Goal: Information Seeking & Learning: Find specific fact

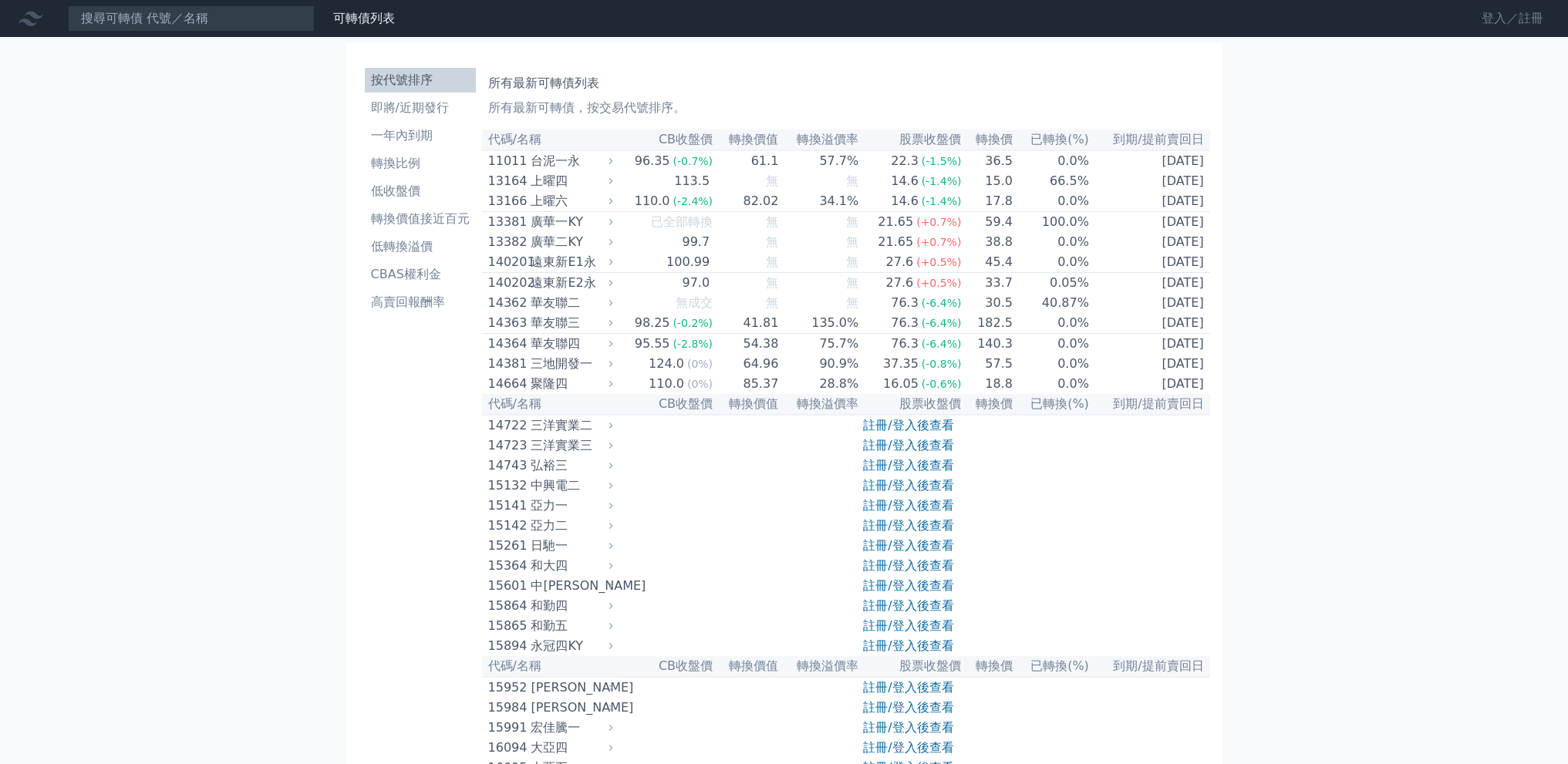
click at [1491, 15] on link "登入／註冊" at bounding box center [1512, 18] width 86 height 24
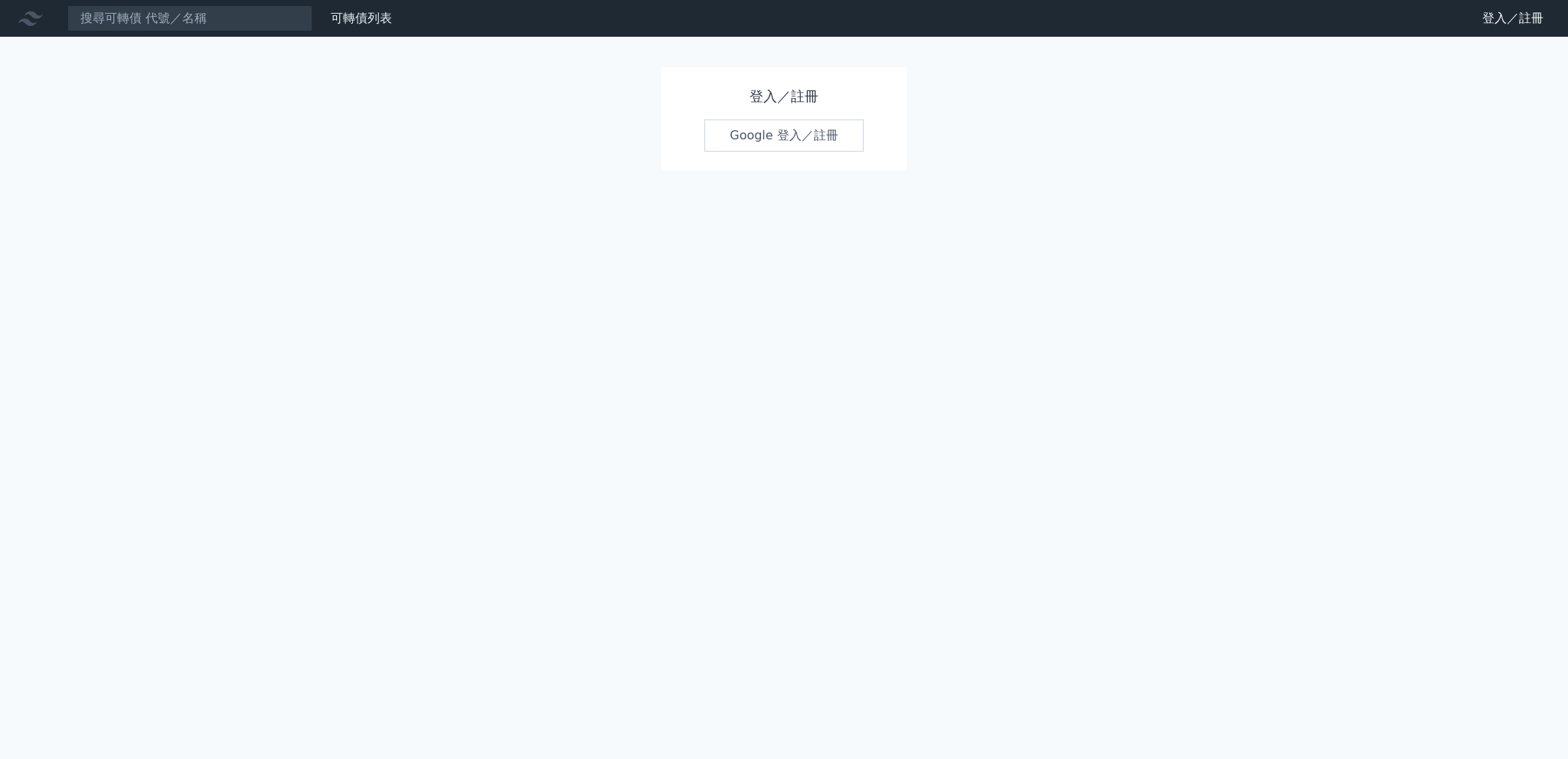
click at [790, 137] on link "Google 登入／註冊" at bounding box center [784, 135] width 159 height 32
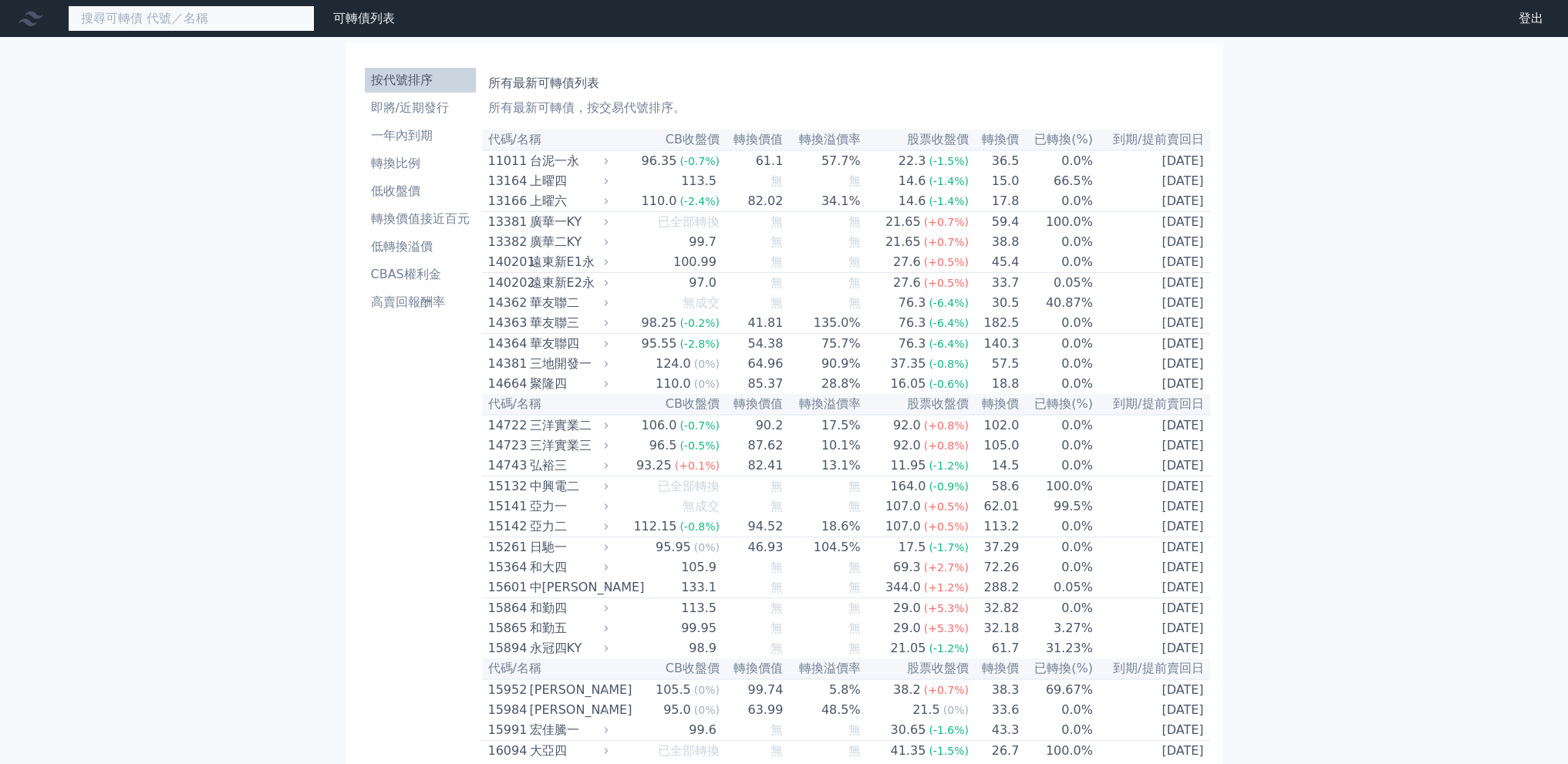
click at [201, 25] on input at bounding box center [191, 18] width 247 height 26
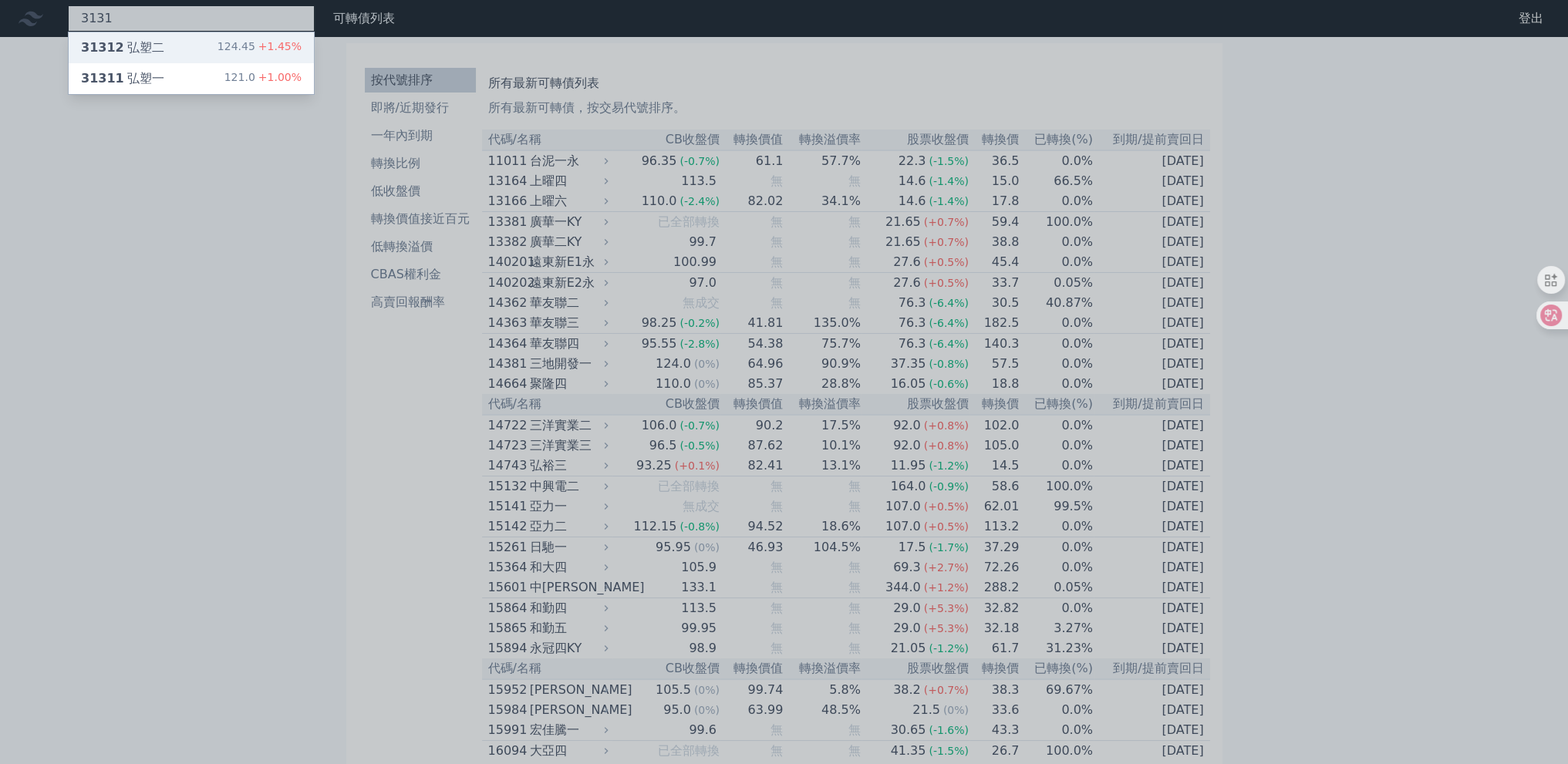
type input "3131"
click at [142, 43] on div "31312 弘塑二" at bounding box center [122, 47] width 83 height 18
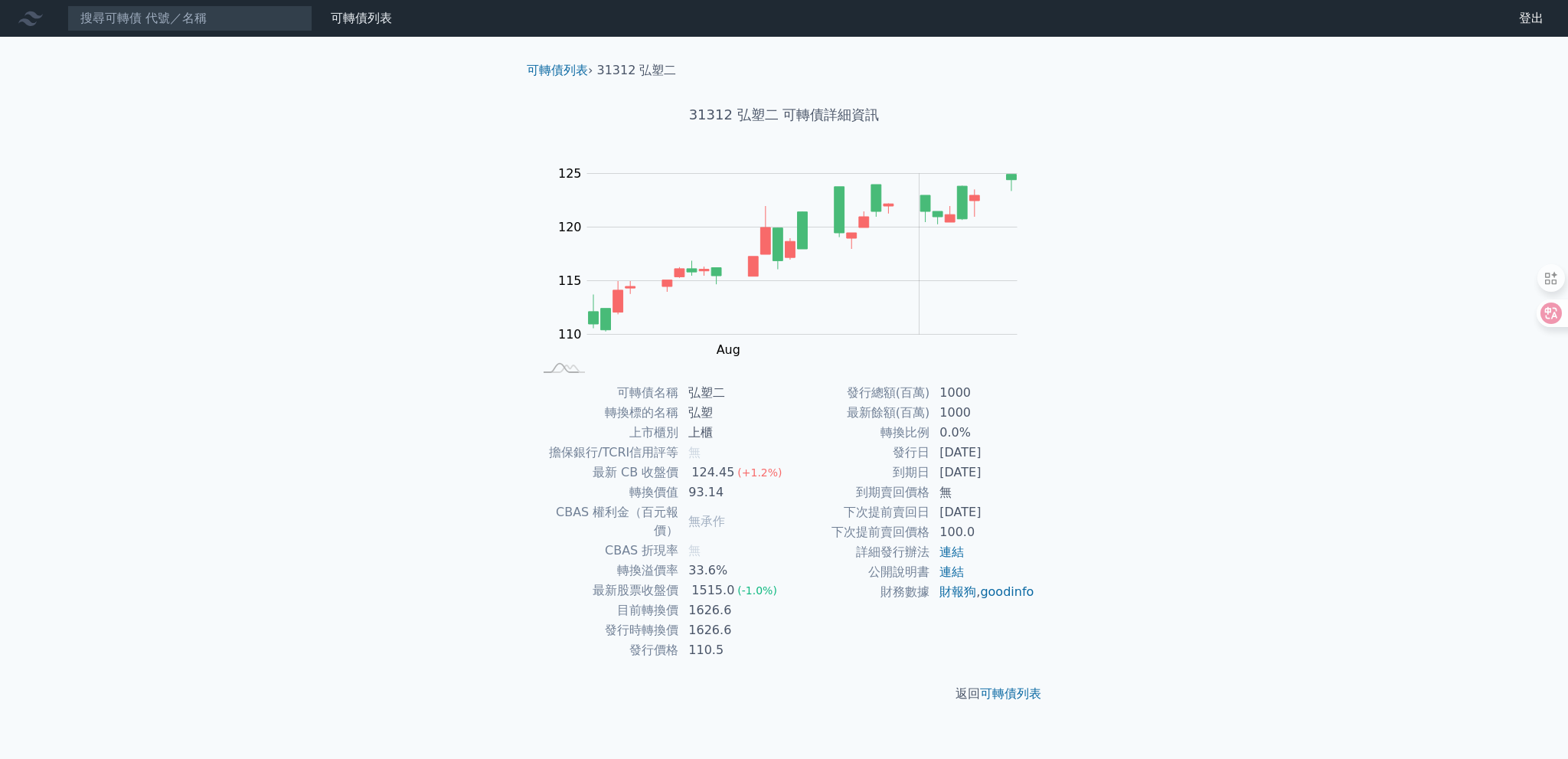
click at [159, 34] on nav "可轉債列表 財務數據 可轉債列表 財務數據 登出 登出" at bounding box center [784, 18] width 1568 height 37
click at [159, 24] on input at bounding box center [190, 18] width 245 height 26
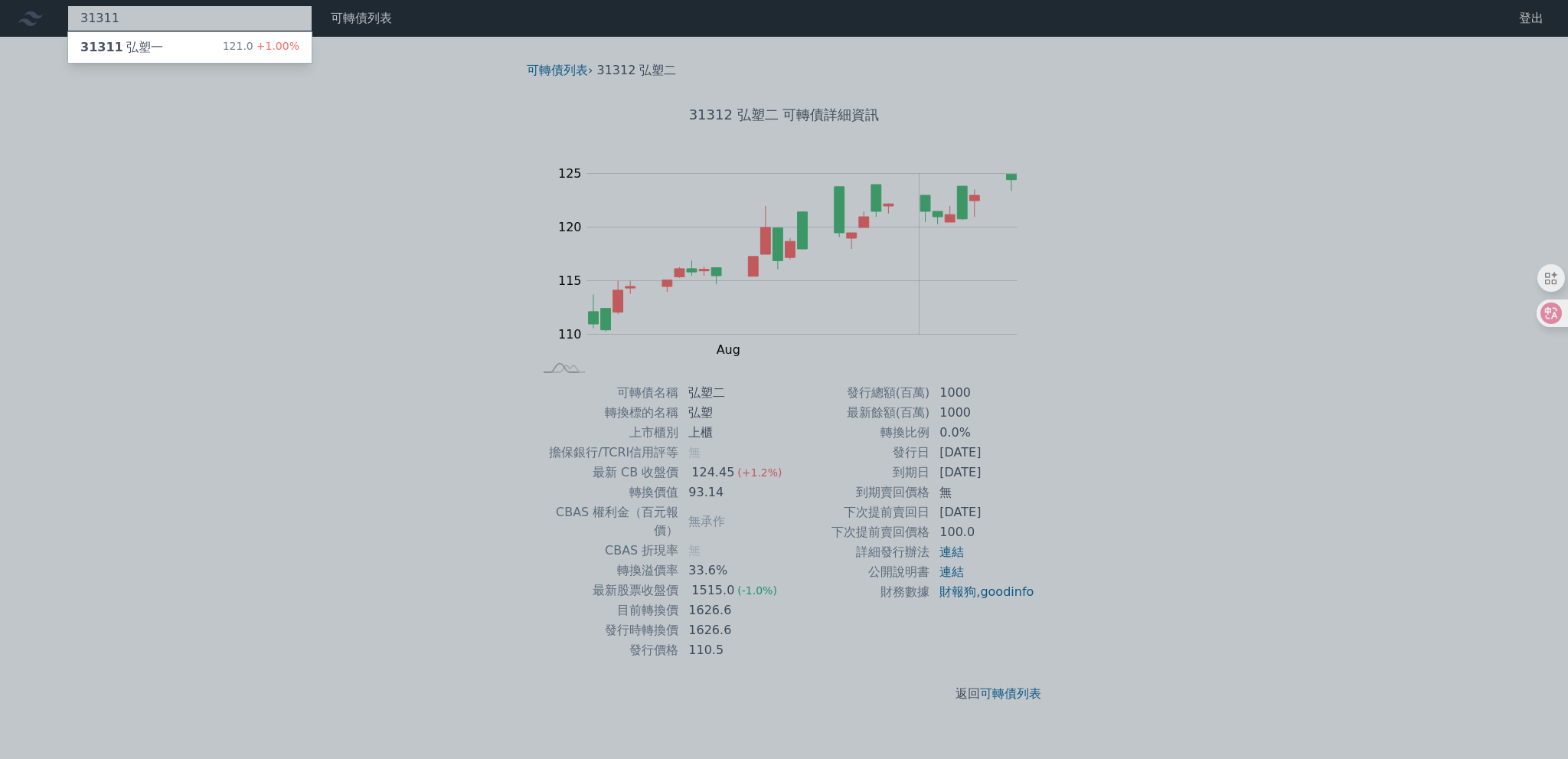
type input "31311"
click at [153, 39] on div "31311 弘塑一" at bounding box center [122, 47] width 83 height 18
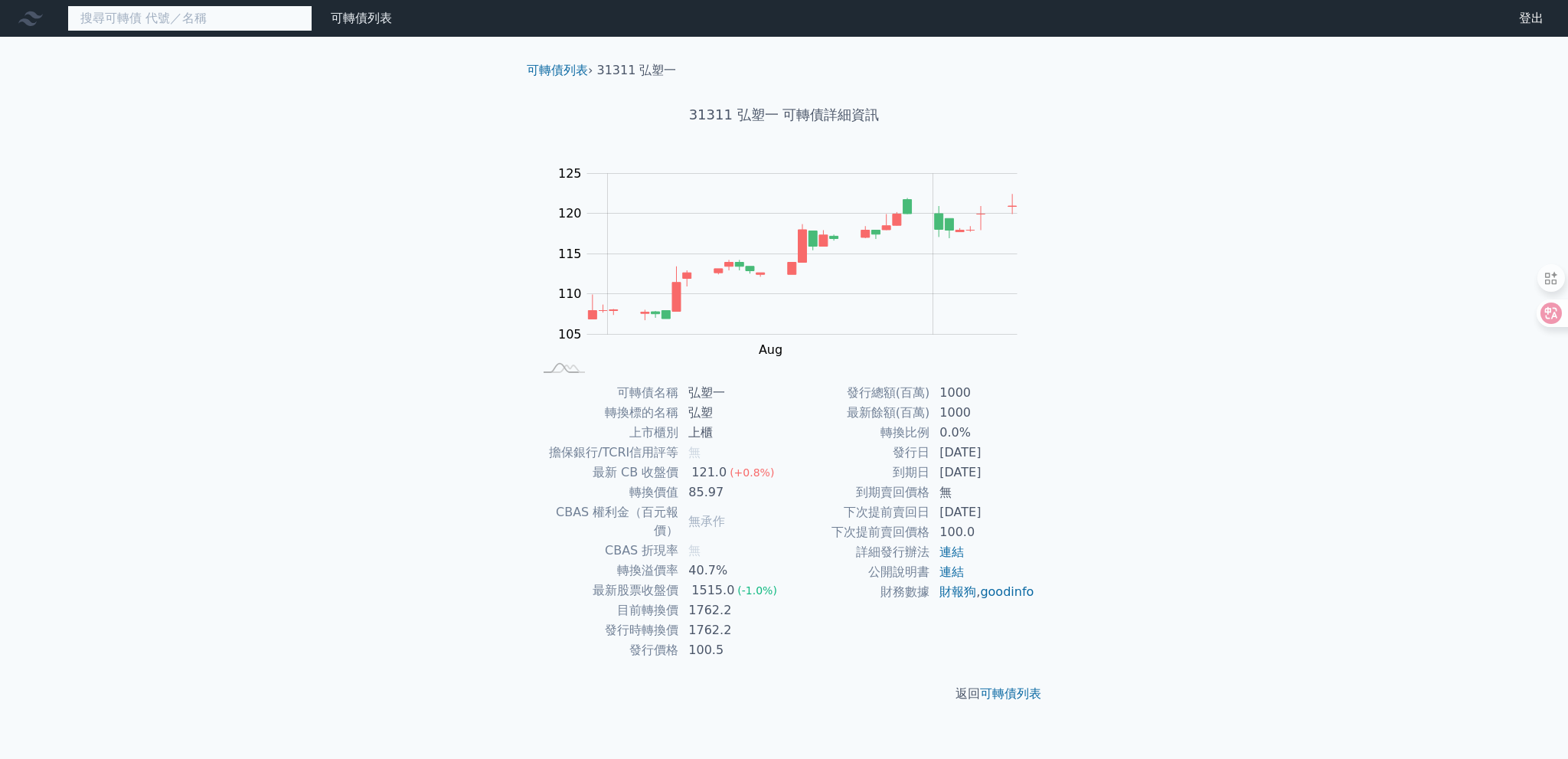
click at [182, 20] on input at bounding box center [190, 18] width 245 height 26
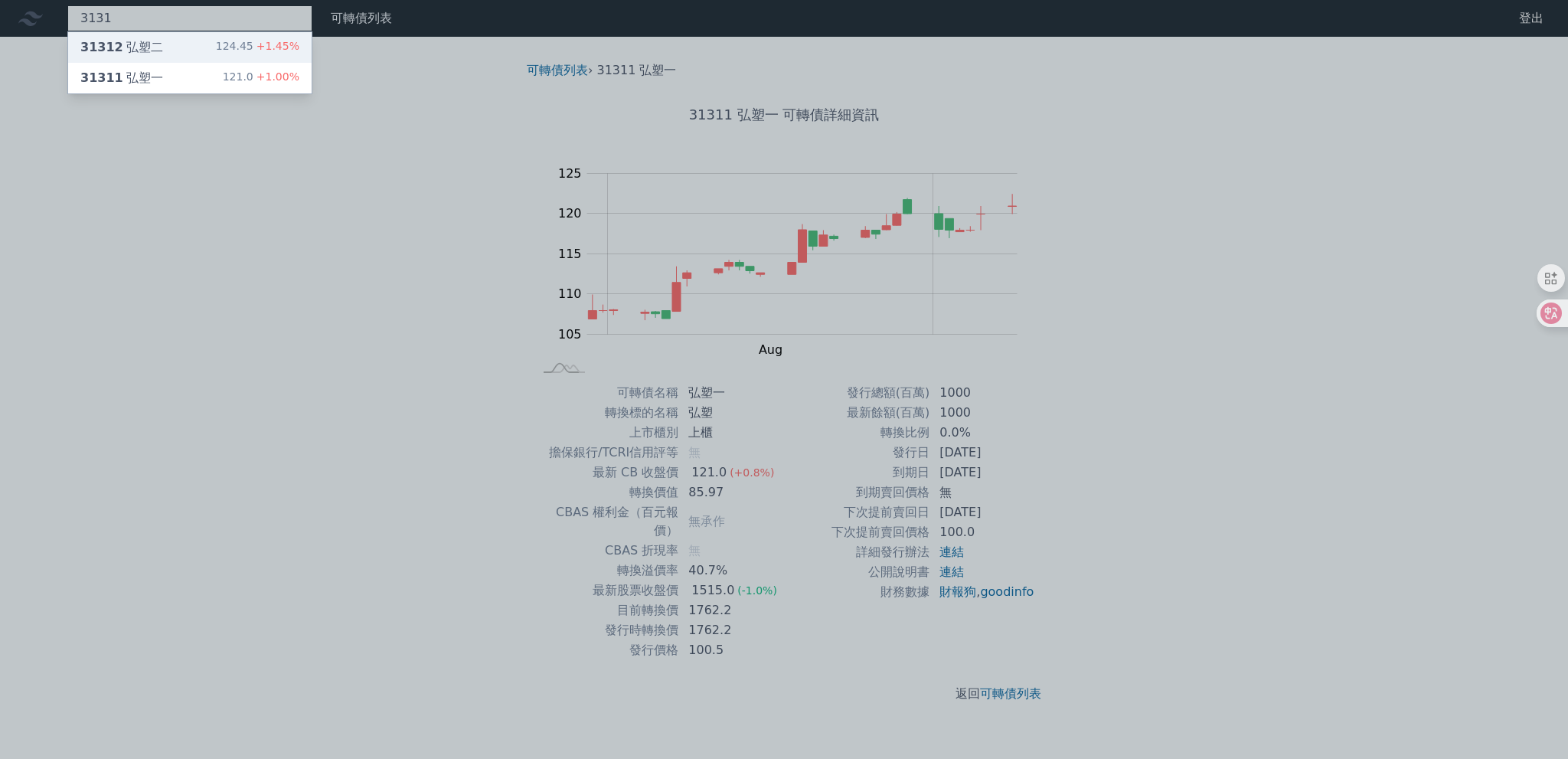
type input "3131"
click at [170, 39] on div "31312 弘塑二 124.45 +1.45%" at bounding box center [190, 47] width 243 height 31
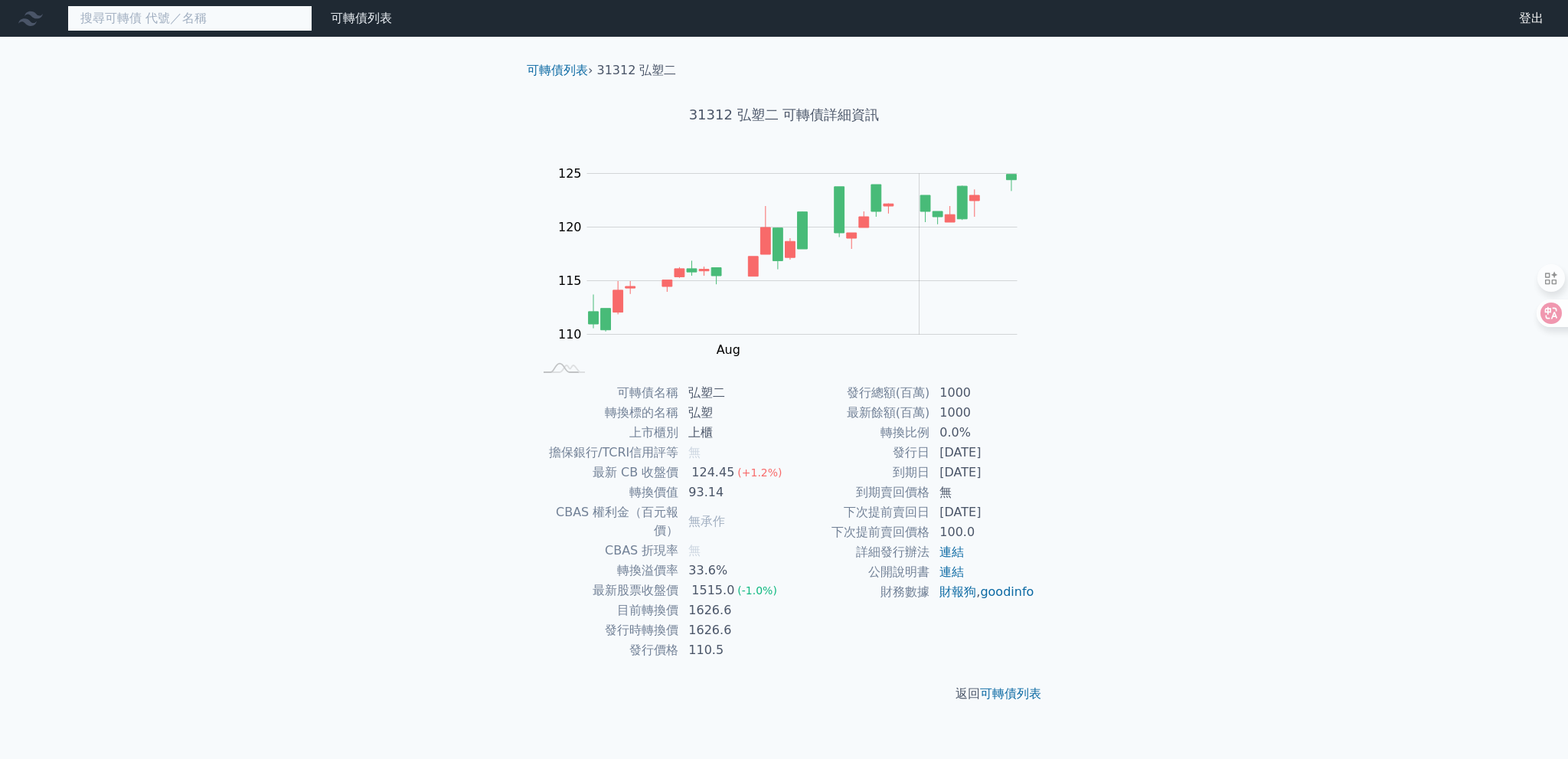
click at [164, 16] on input at bounding box center [190, 18] width 245 height 26
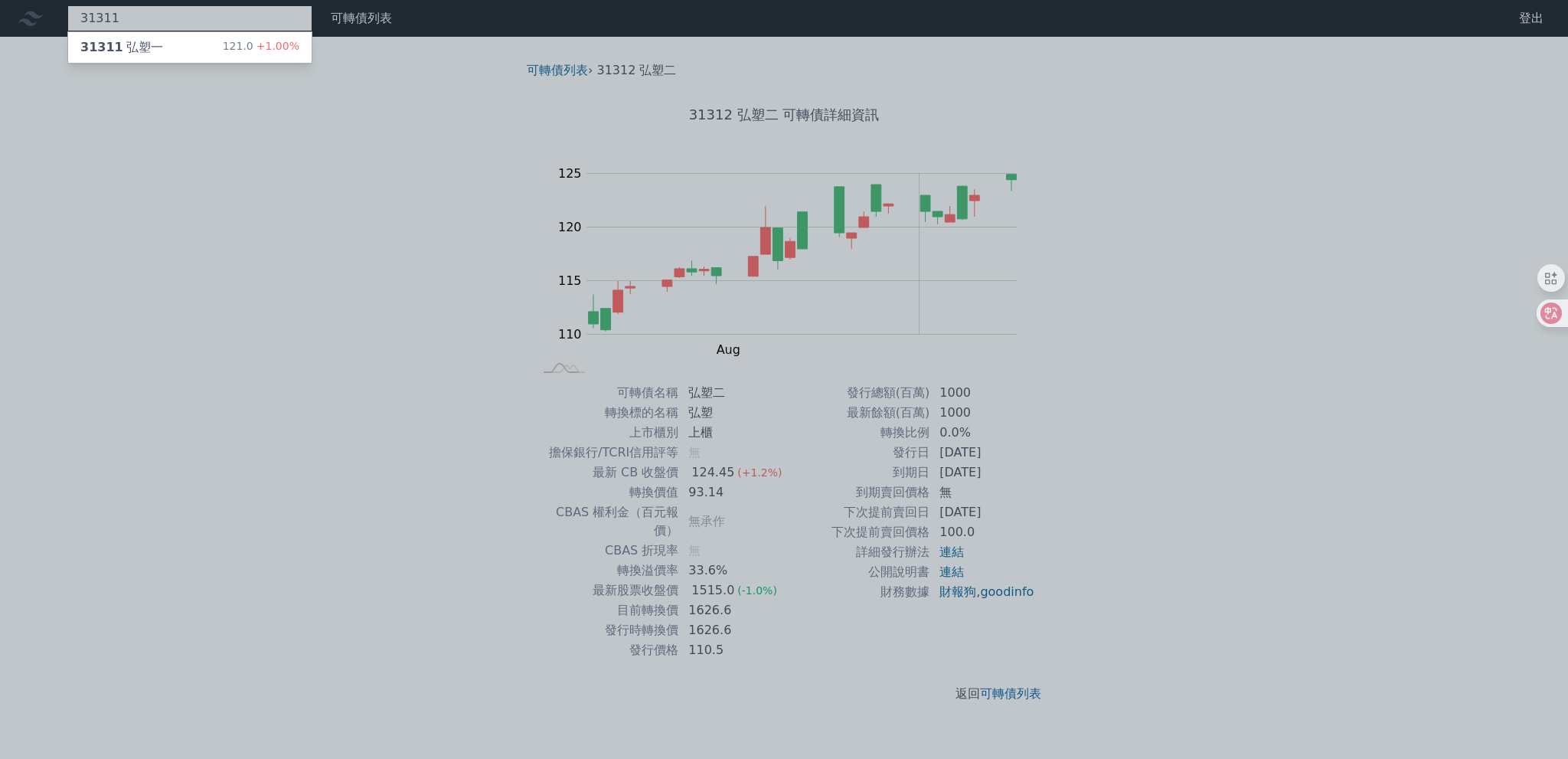
type input "31311"
click at [128, 45] on div "31311 弘塑一" at bounding box center [122, 47] width 83 height 18
